Goal: Navigation & Orientation: Find specific page/section

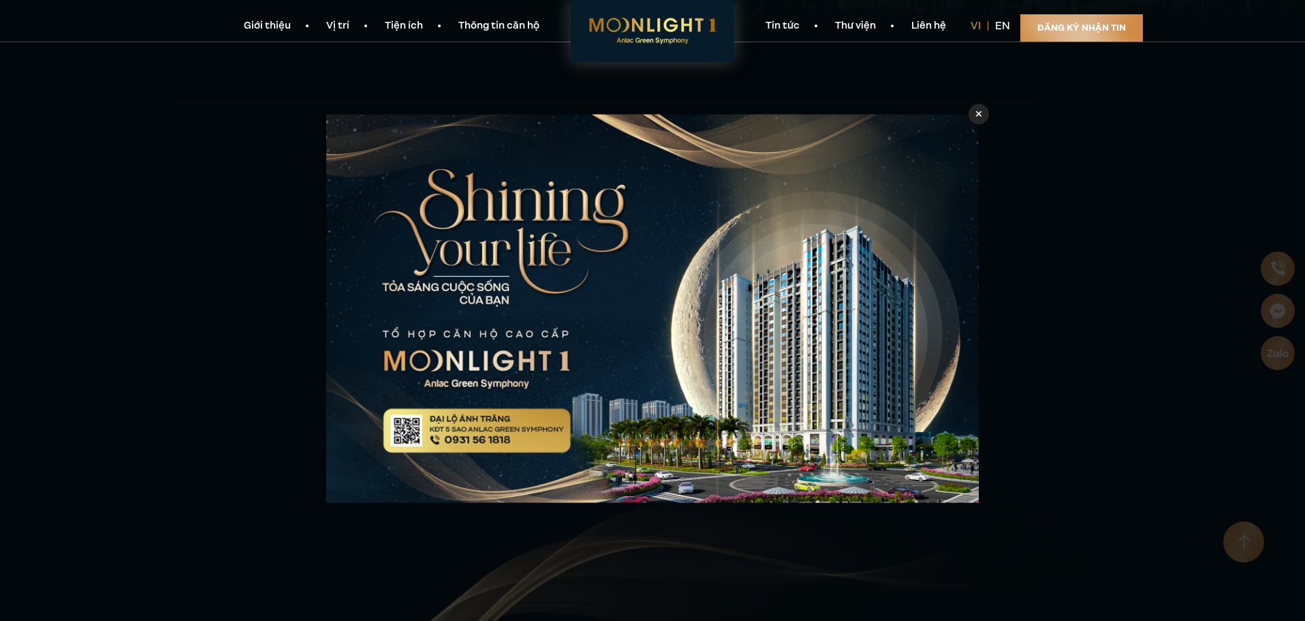
scroll to position [886, 0]
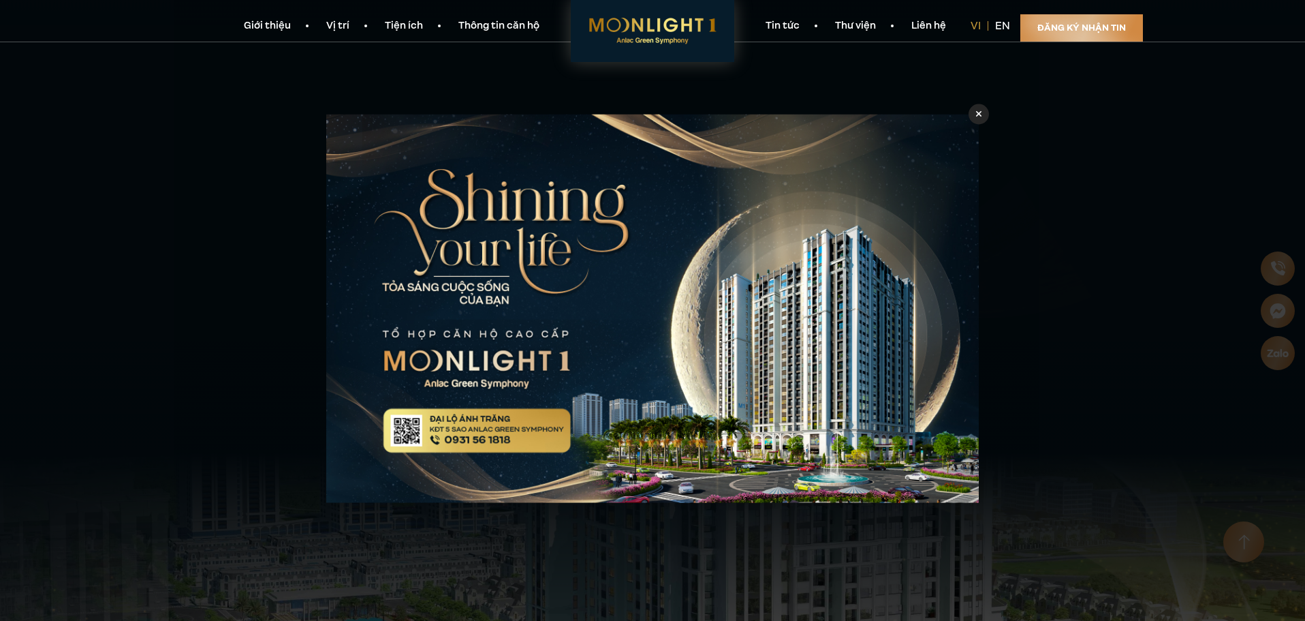
click at [984, 116] on div at bounding box center [979, 114] width 20 height 20
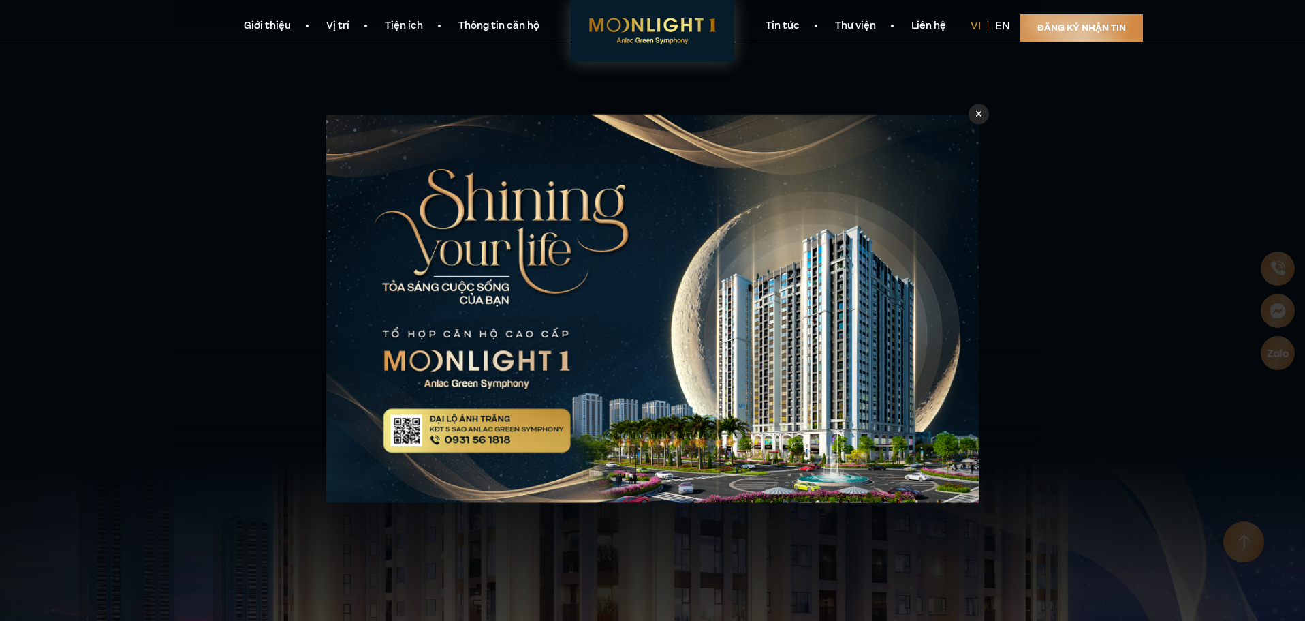
click at [495, 24] on link "Thông tin căn hộ" at bounding box center [499, 26] width 116 height 14
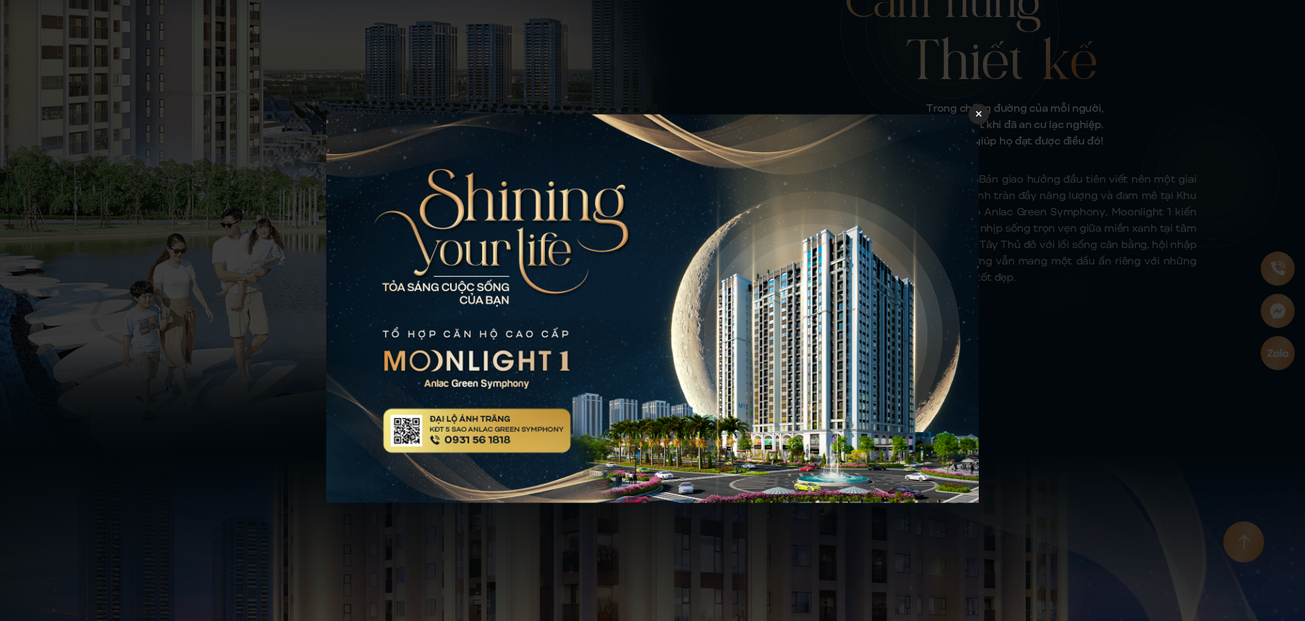
click at [278, 14] on link "Giới thiệu" at bounding box center [267, 7] width 82 height 14
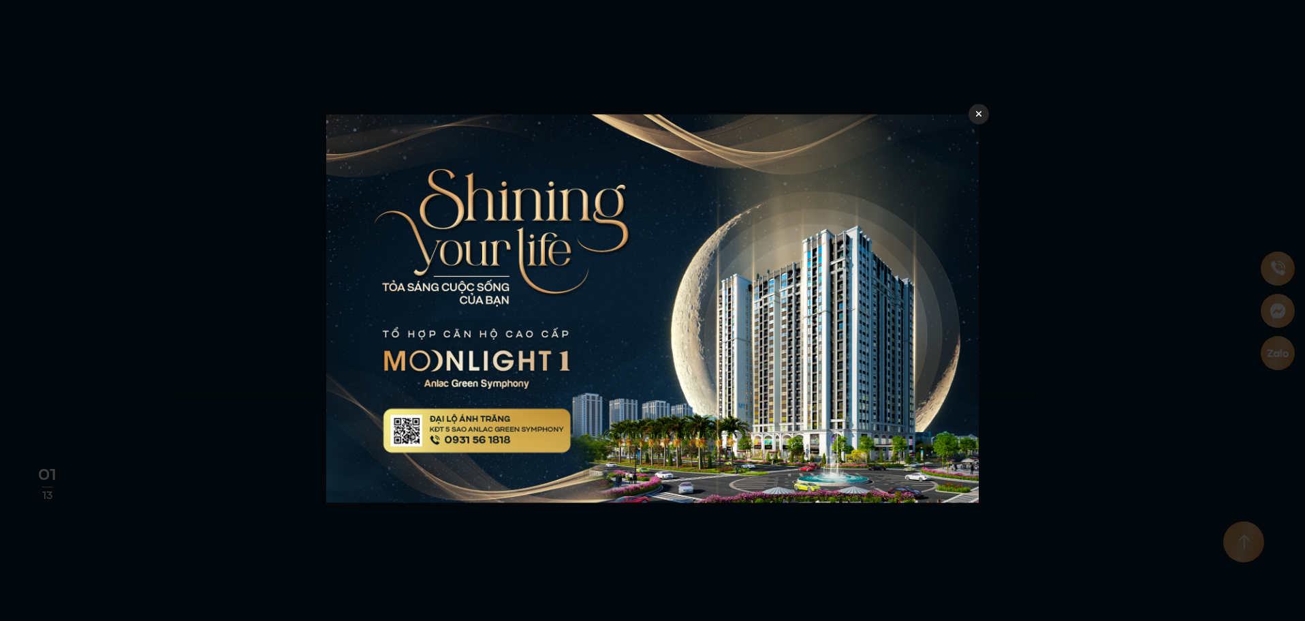
click at [278, 14] on link "Giới thiệu" at bounding box center [267, 7] width 82 height 14
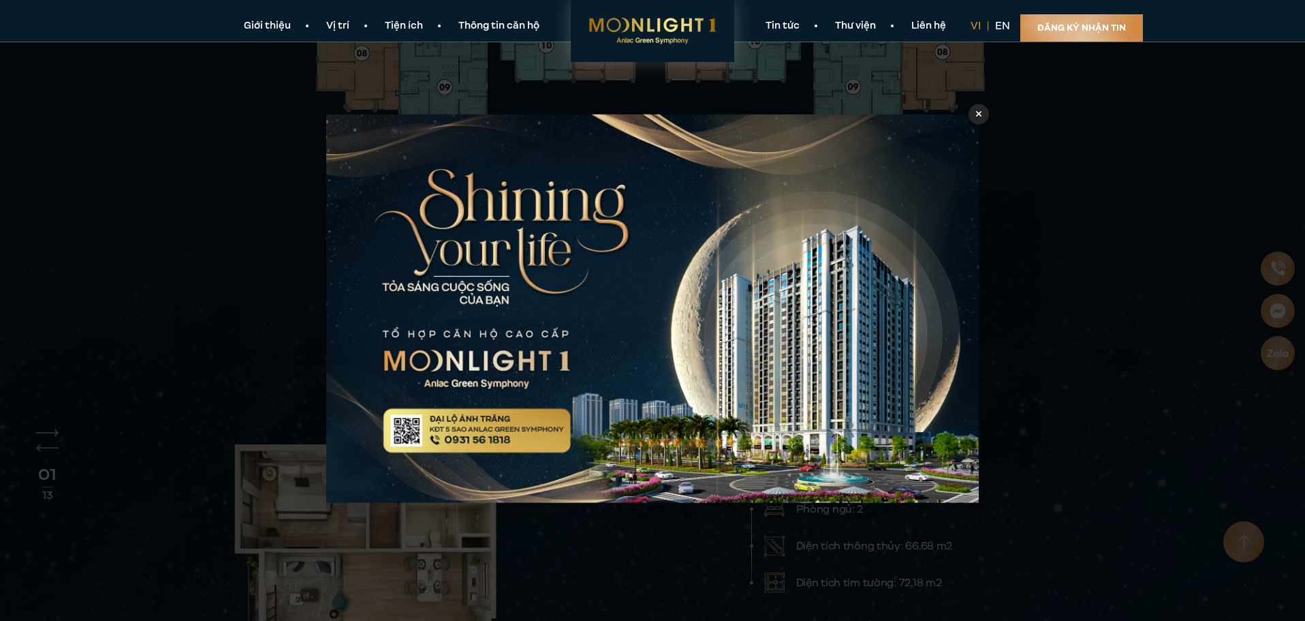
click at [343, 21] on section "Giới thiệu Vị trí Tiện ích Thông tin căn hộ Tin tức Thư viện Liên hệ vi en Đăng…" at bounding box center [652, 21] width 1305 height 42
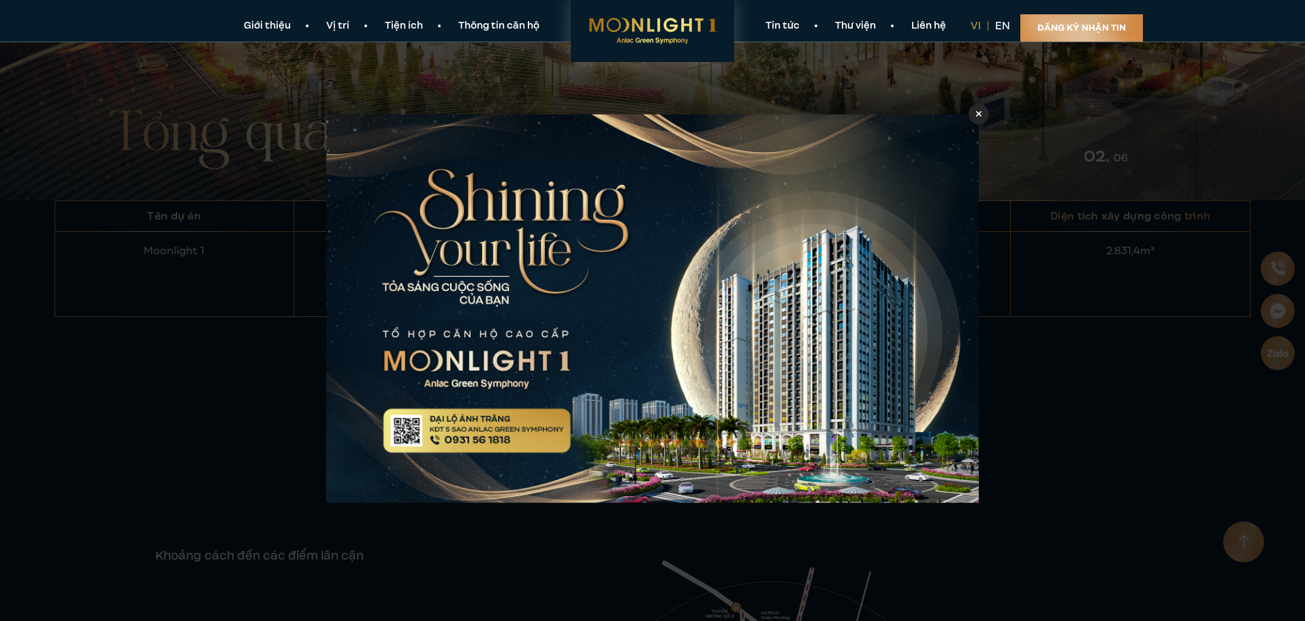
click at [343, 21] on section "Giới thiệu Vị trí Tiện ích Thông tin căn hộ Tin tức Thư viện Liên hệ vi en Đăng…" at bounding box center [652, 21] width 1305 height 42
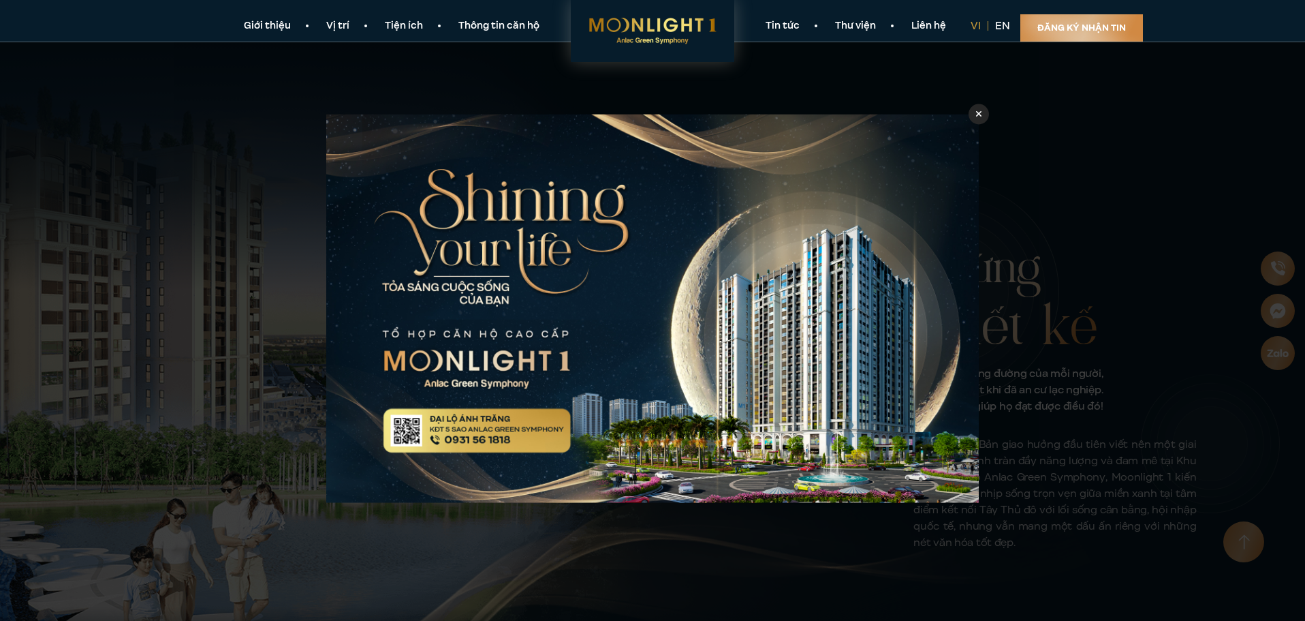
click at [984, 116] on div at bounding box center [979, 114] width 20 height 20
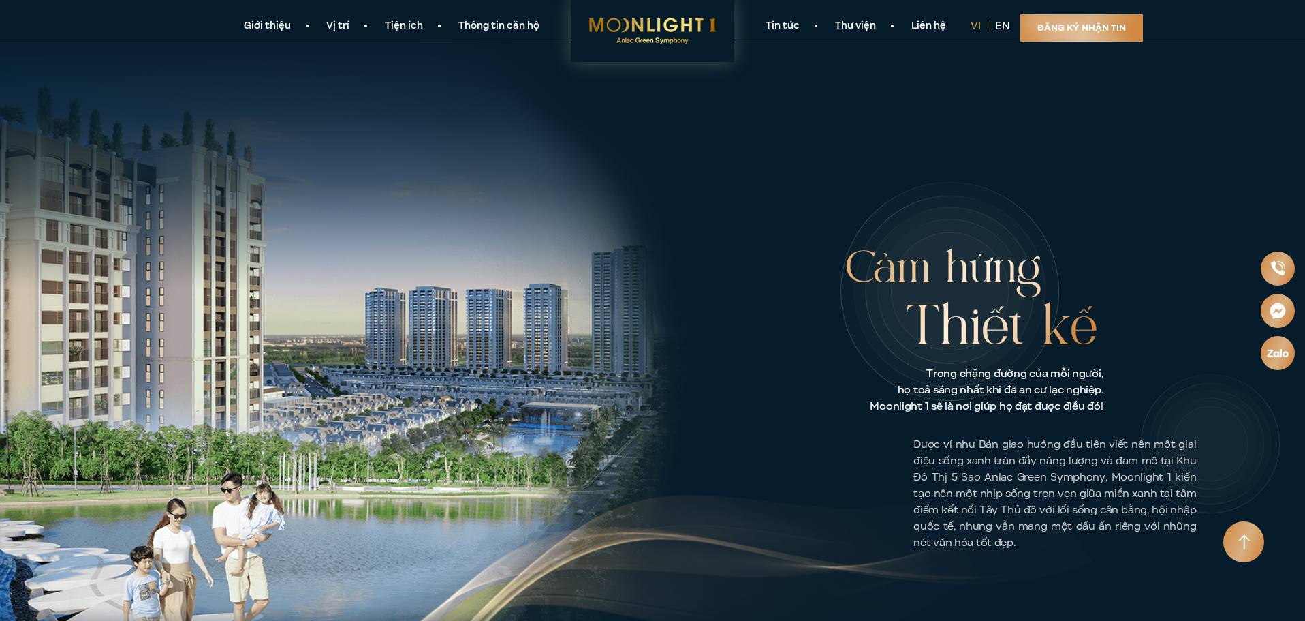
click at [327, 22] on link "Vị trí" at bounding box center [338, 26] width 59 height 14
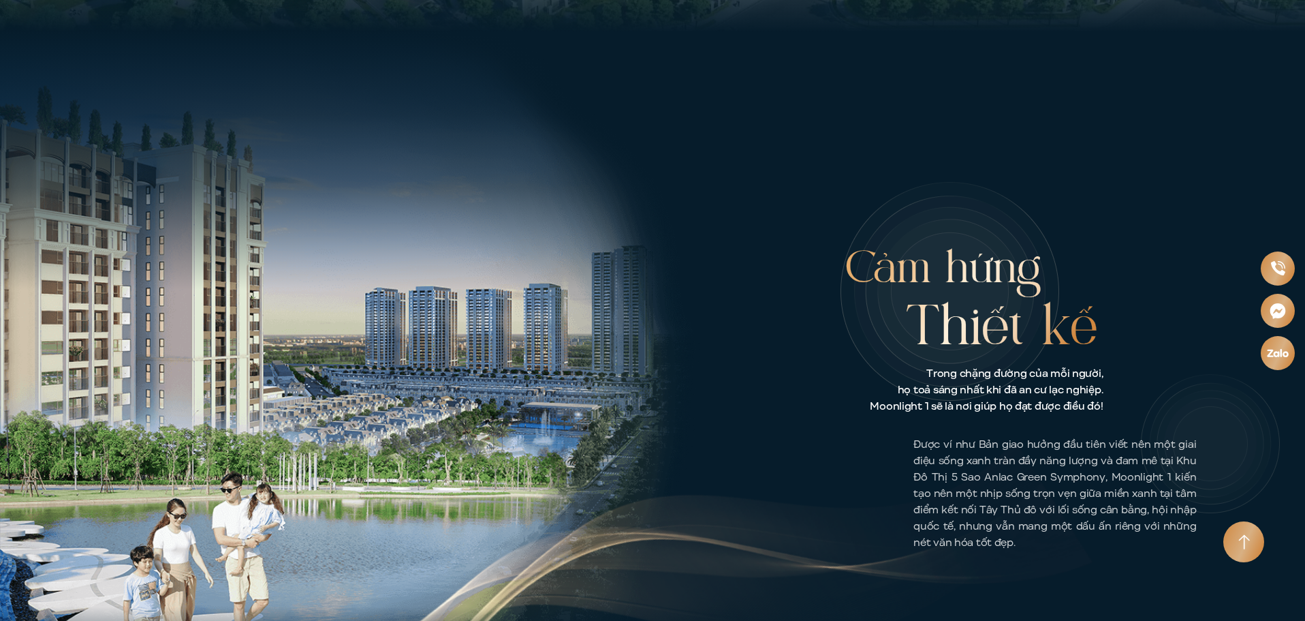
click at [327, 14] on link "Vị trí" at bounding box center [338, 7] width 59 height 14
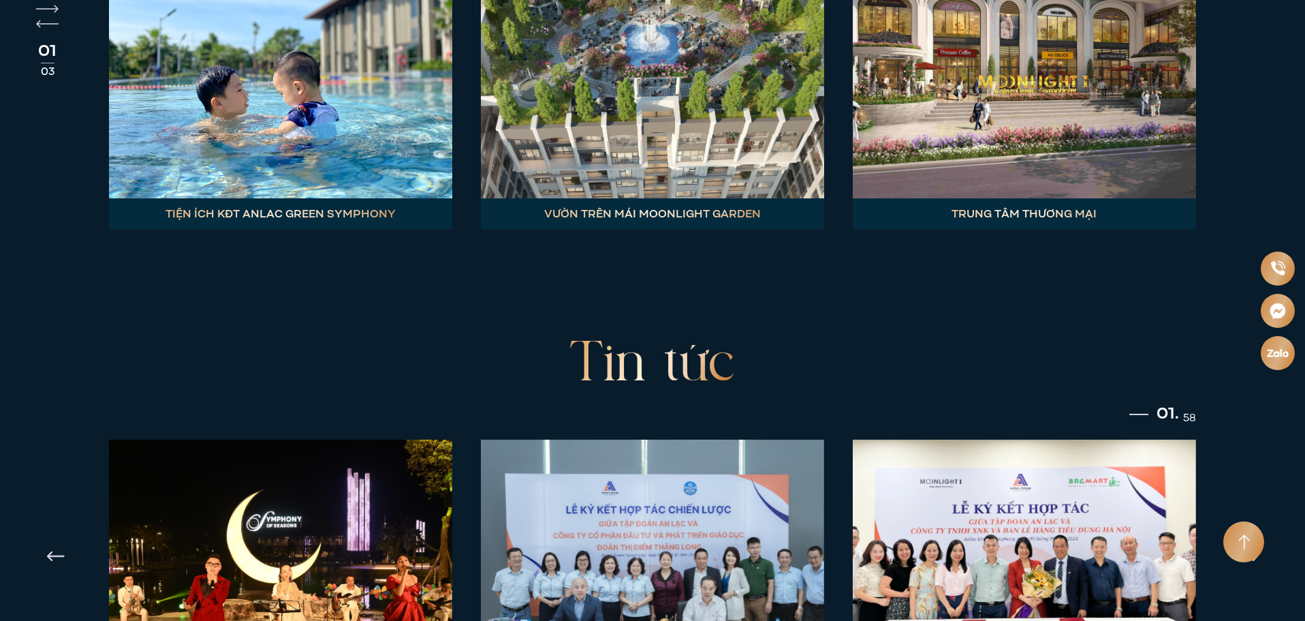
scroll to position [5222, 0]
